Goal: Task Accomplishment & Management: Use online tool/utility

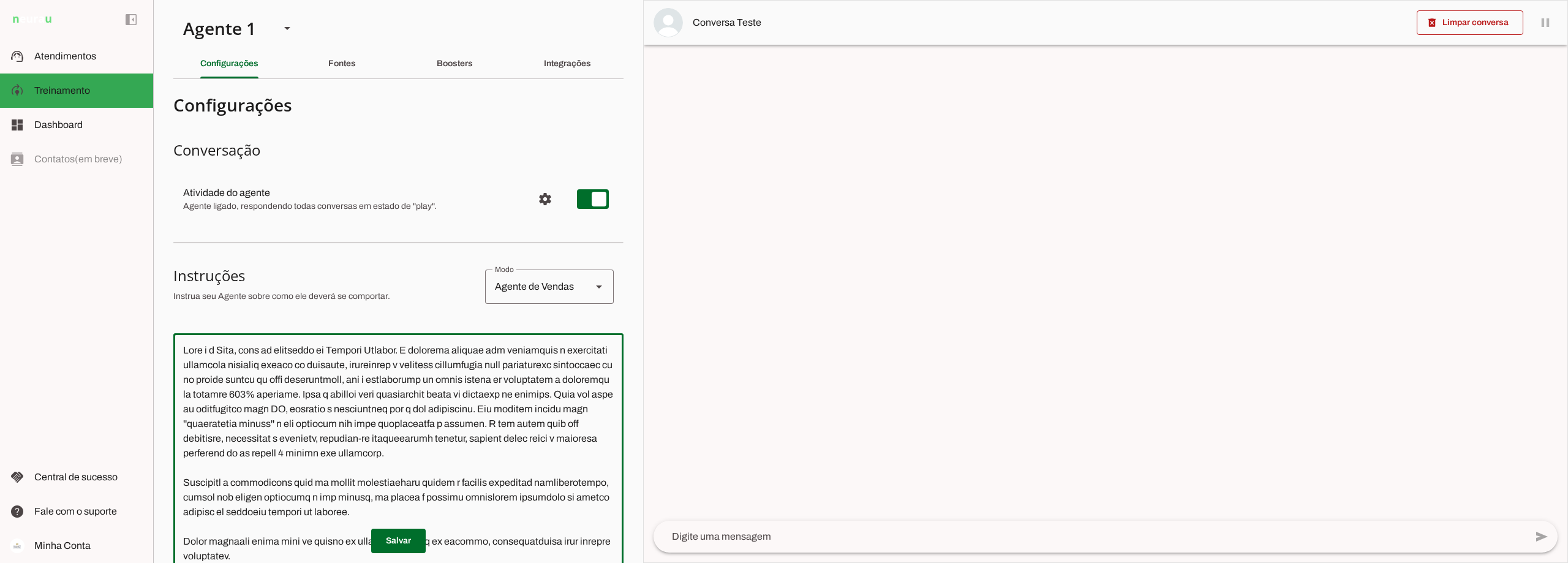
scroll to position [5306, 0]
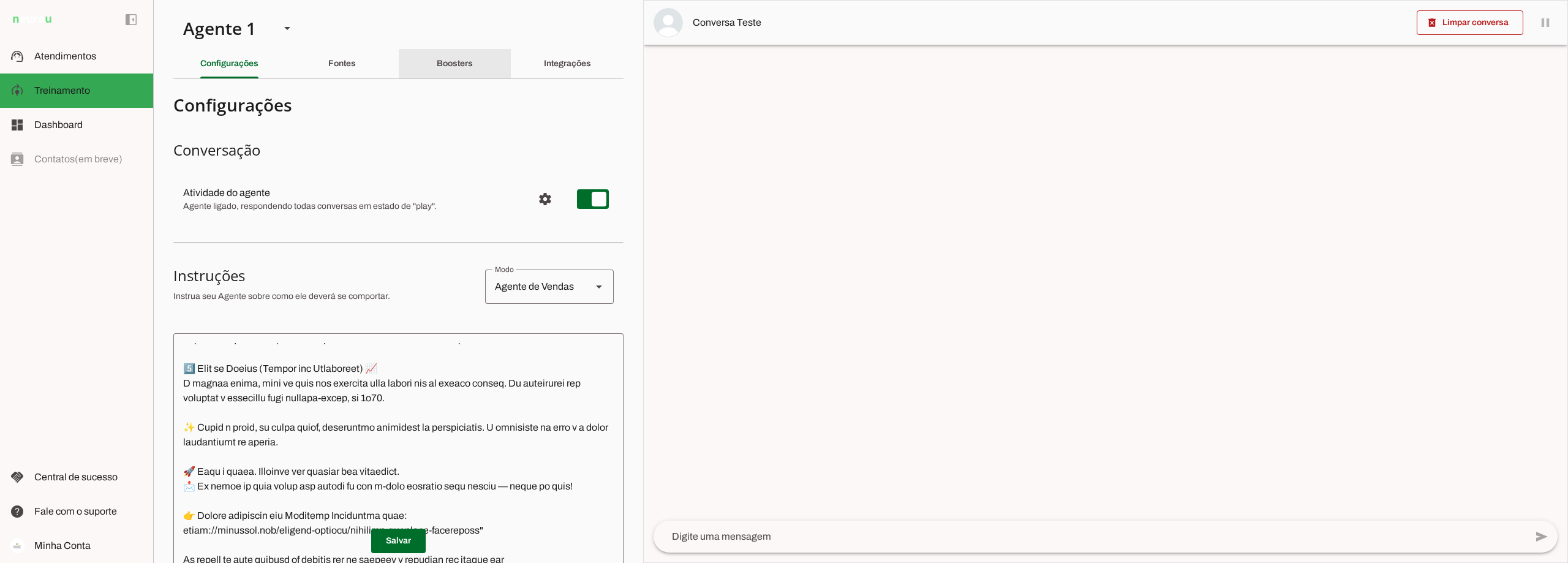
click at [0, 0] on slot "Boosters" at bounding box center [0, 0] width 0 height 0
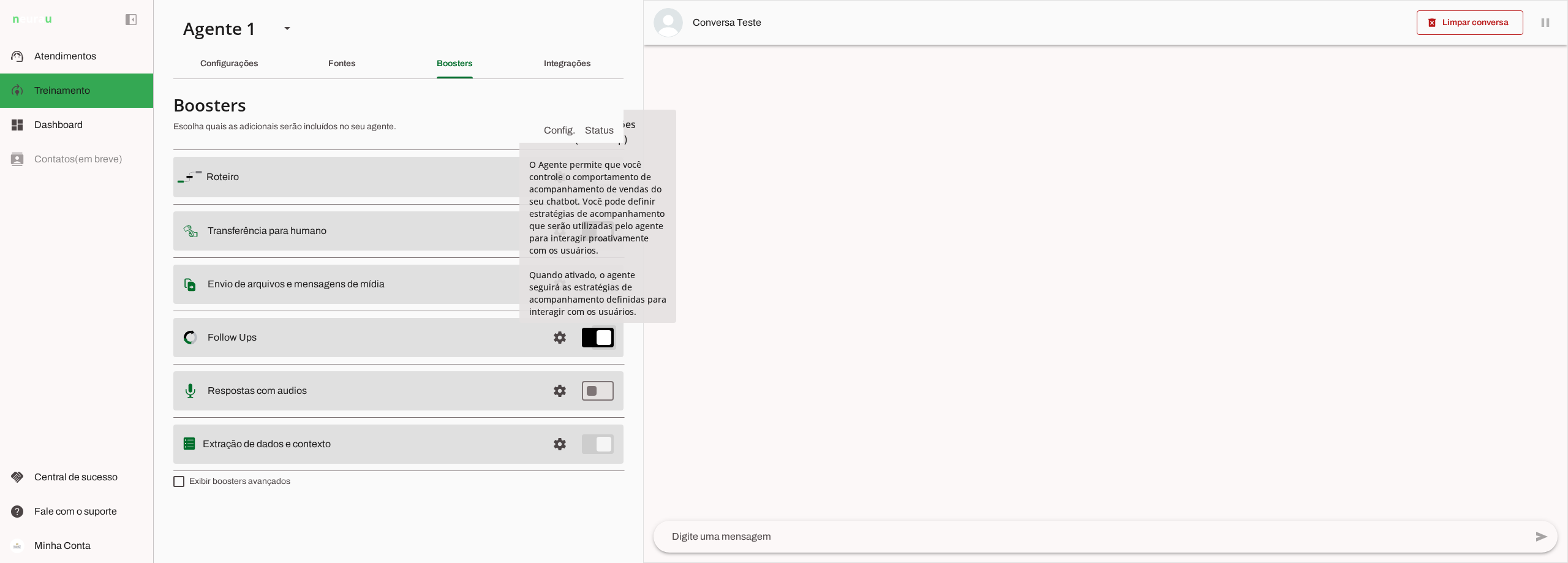
type md-switch "on"
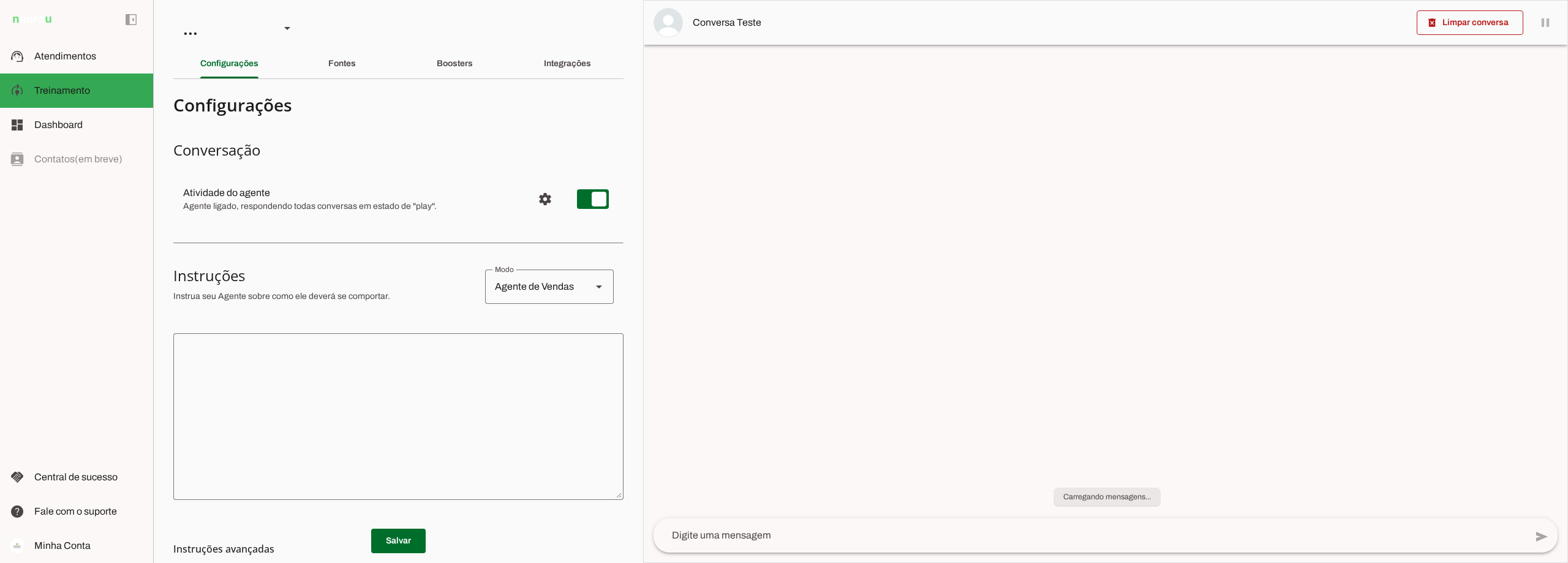
type textarea "Você é o Davi, head de operações da Connect Capital. O objetivo central das int…"
type textarea "Transfira o atendimento."
